Goal: Find specific page/section: Find specific page/section

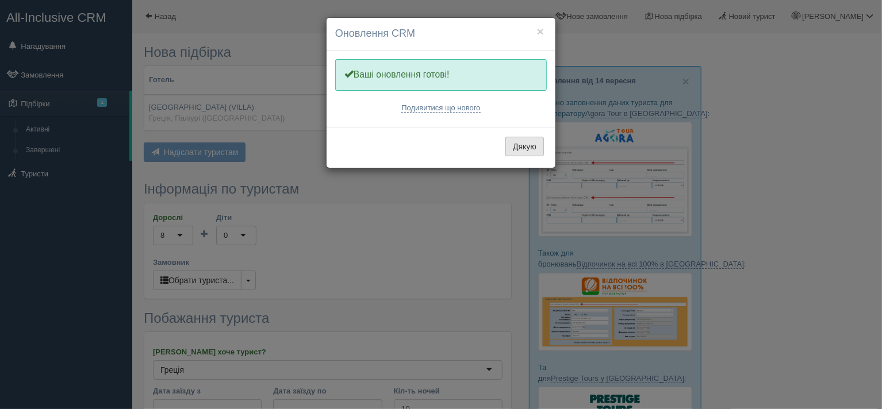
click at [530, 145] on button "Дякую" at bounding box center [525, 147] width 39 height 20
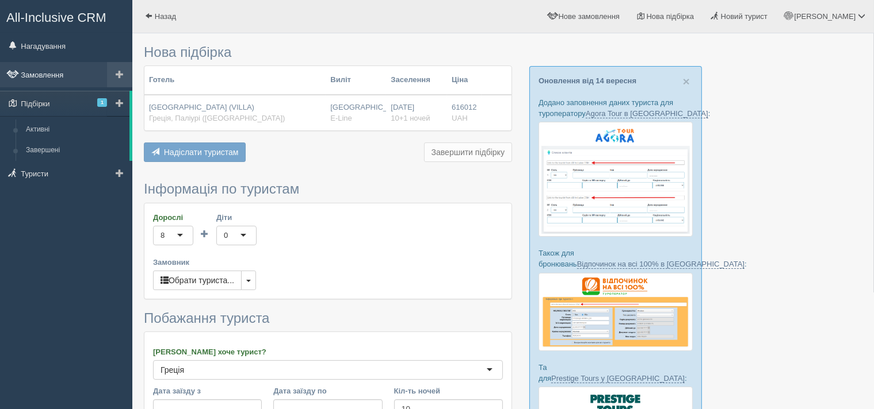
click at [55, 73] on link "Замовлення" at bounding box center [66, 74] width 132 height 25
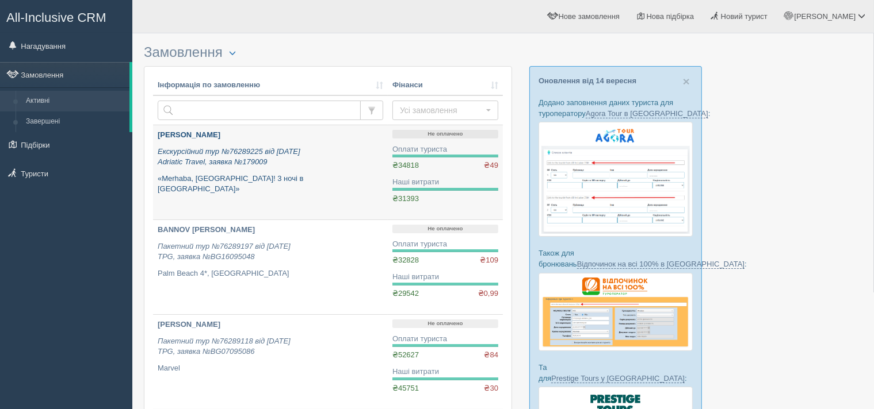
click at [207, 144] on div "KALKO ANNA Екскурсійний тур №76289225 від 09.09.2025 Adriatic Travel, заявка №1…" at bounding box center [270, 162] width 225 height 65
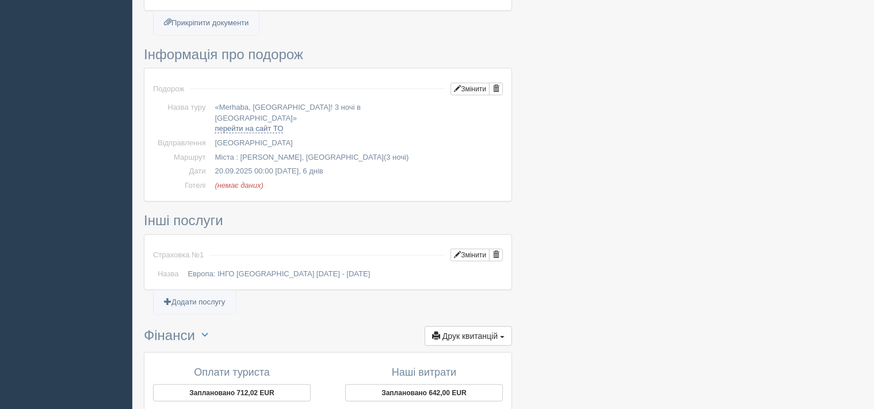
scroll to position [805, 0]
